Goal: Entertainment & Leisure: Consume media (video, audio)

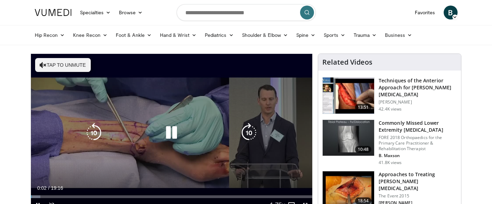
click at [62, 64] on button "Tap to unmute" at bounding box center [63, 65] width 56 height 14
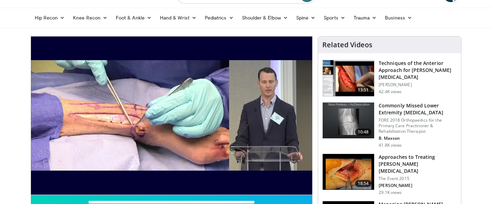
scroll to position [18, 0]
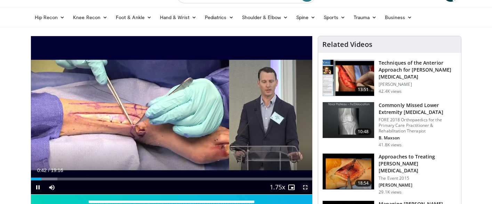
click at [304, 185] on span "Video Player" at bounding box center [305, 187] width 14 height 14
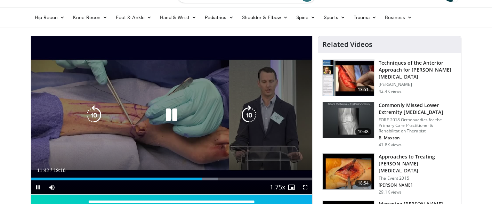
click at [235, 130] on div "10 seconds Tap to unmute" at bounding box center [172, 115] width 282 height 158
